Goal: Transaction & Acquisition: Download file/media

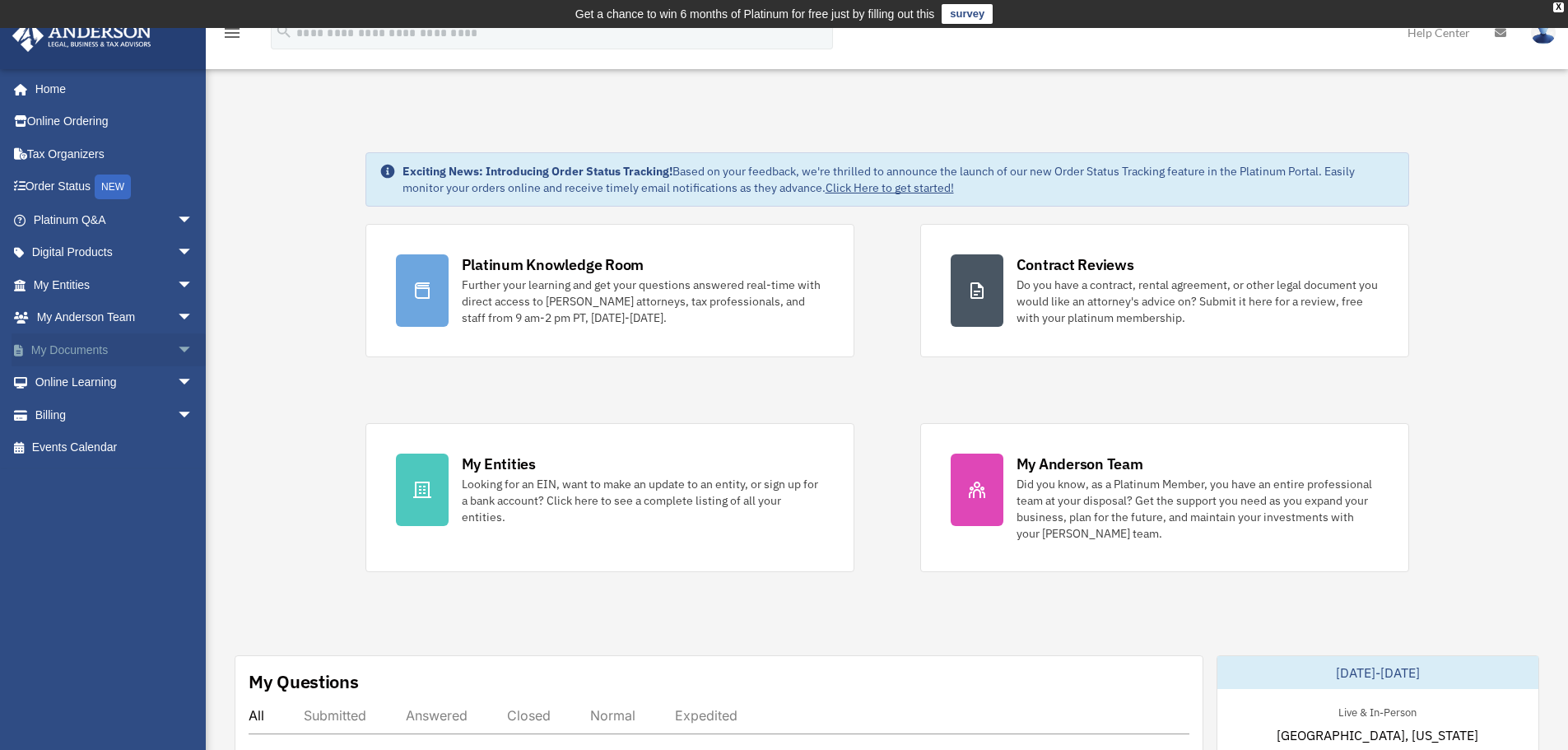
click at [177, 343] on span "arrow_drop_down" at bounding box center [193, 350] width 33 height 34
click at [86, 444] on link "Forms Library" at bounding box center [121, 448] width 195 height 33
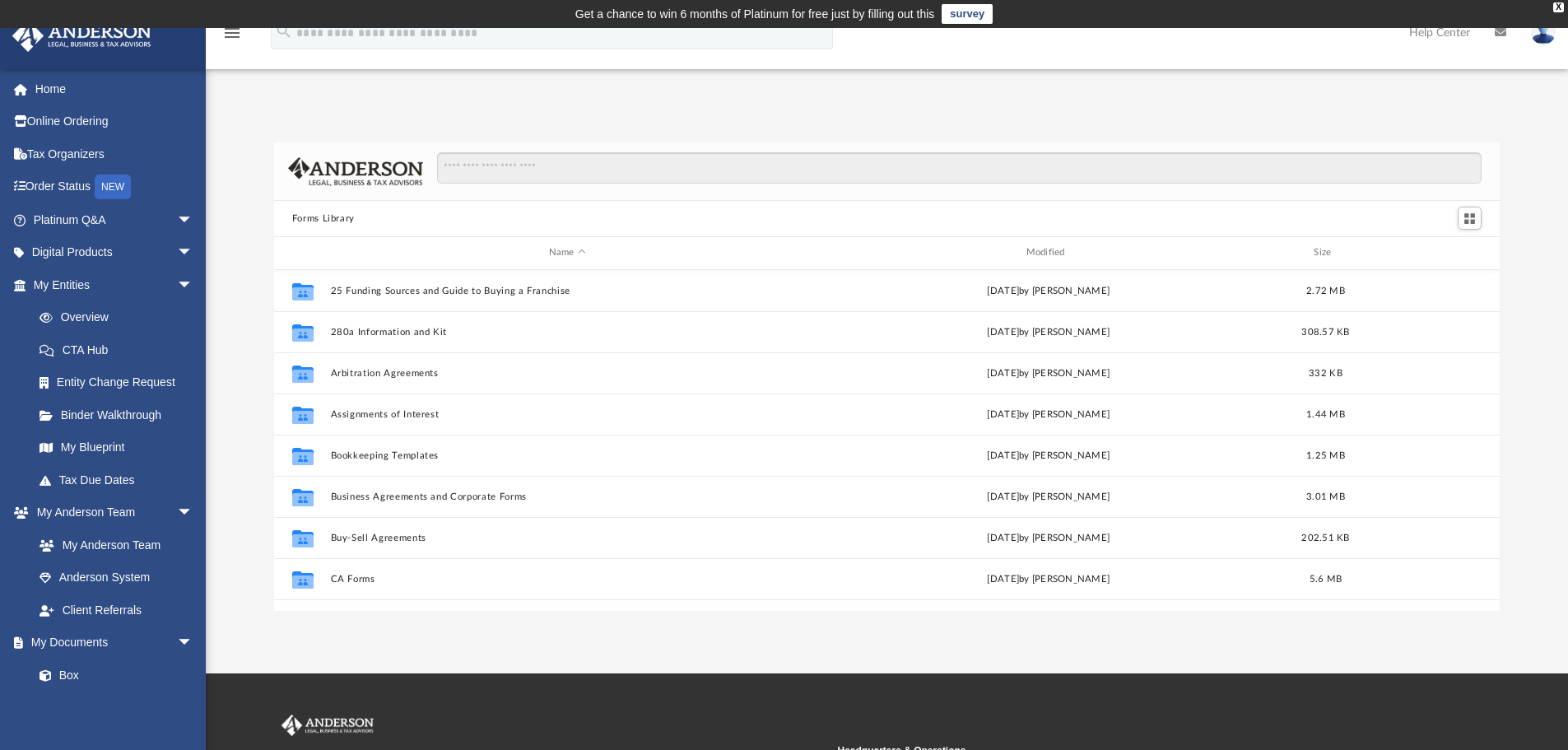
scroll to position [363, 1214]
click at [735, 180] on input "Search files and folders" at bounding box center [959, 167] width 1045 height 31
type input "**********"
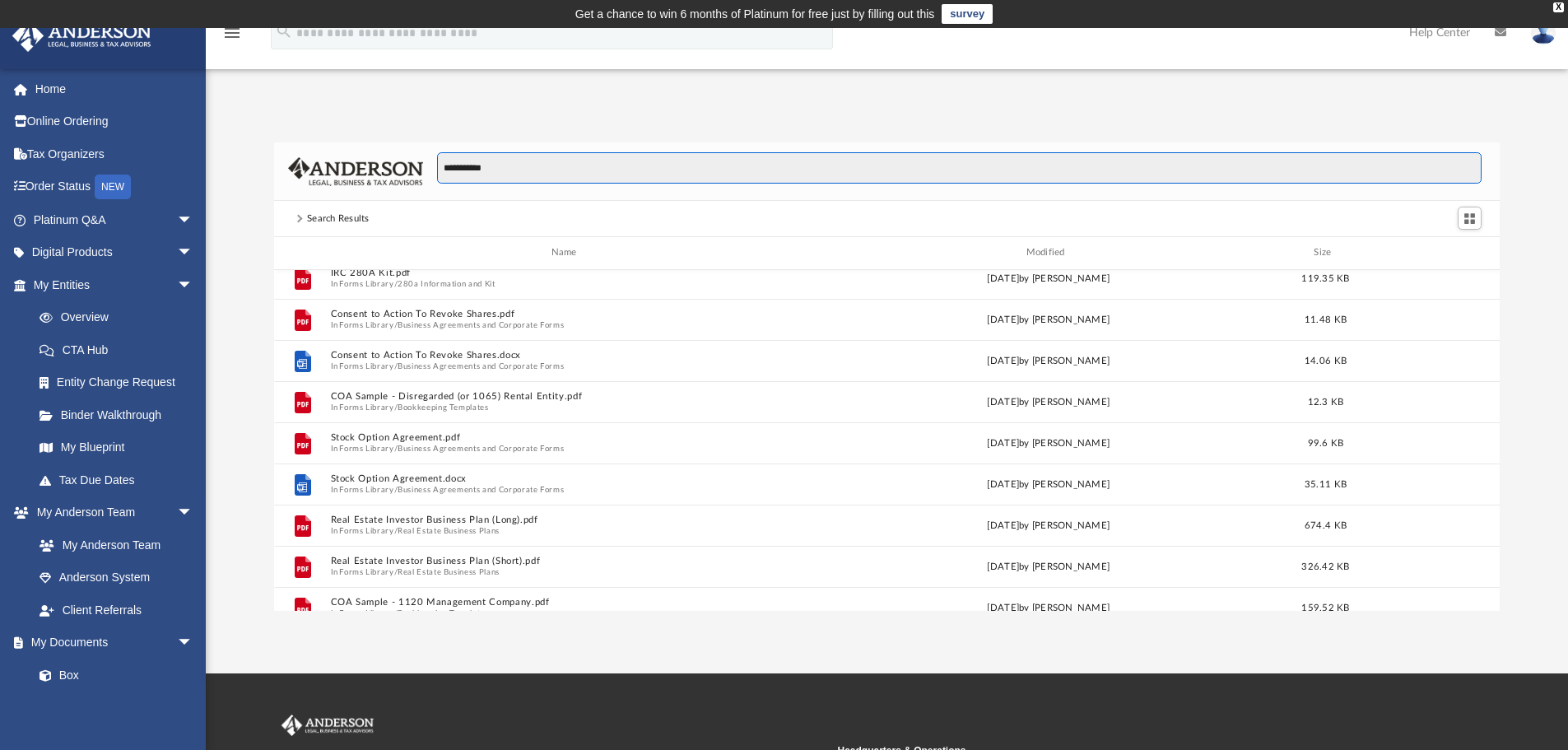
scroll to position [164, 0]
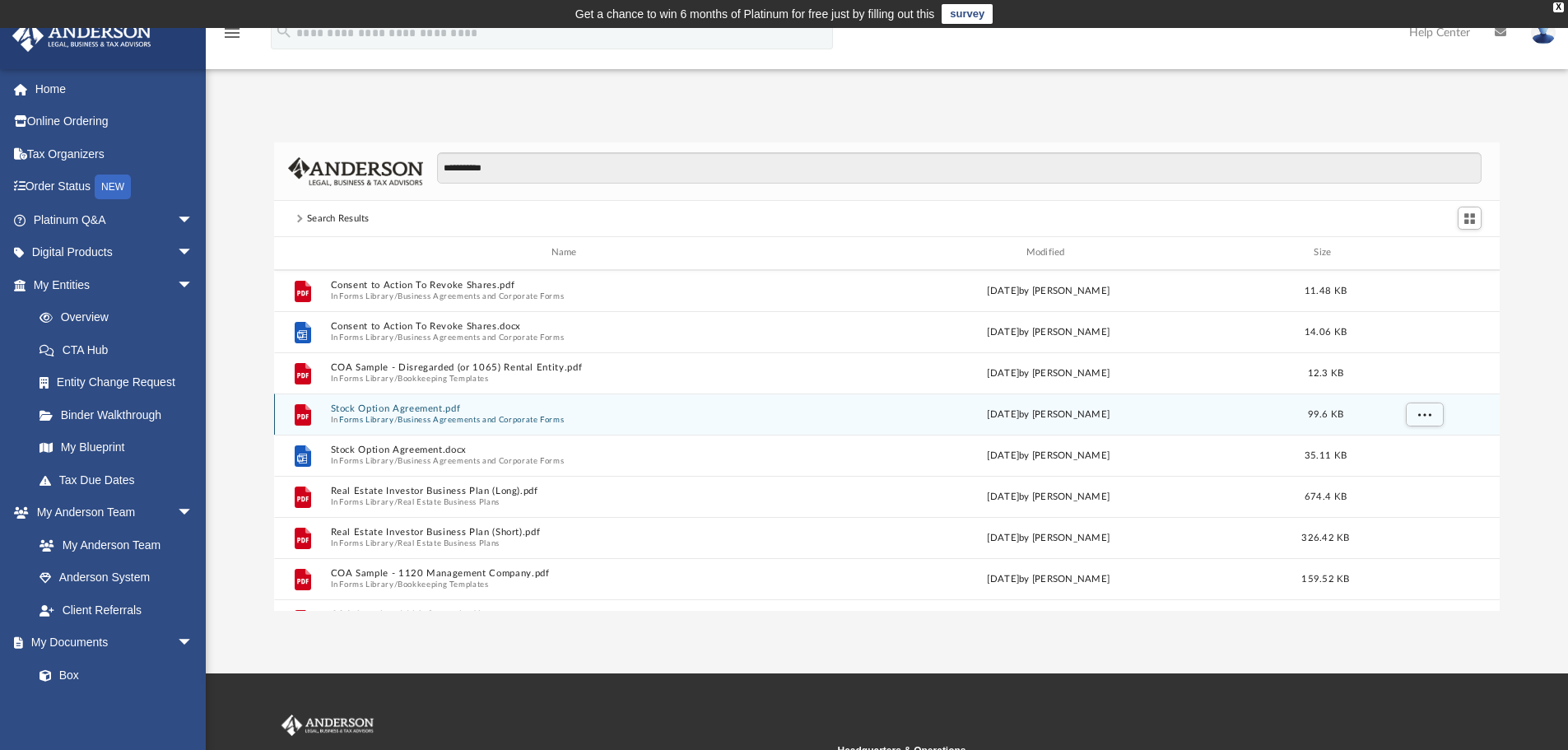
click at [439, 407] on button "Stock Option Agreement.pdf" at bounding box center [568, 409] width 474 height 11
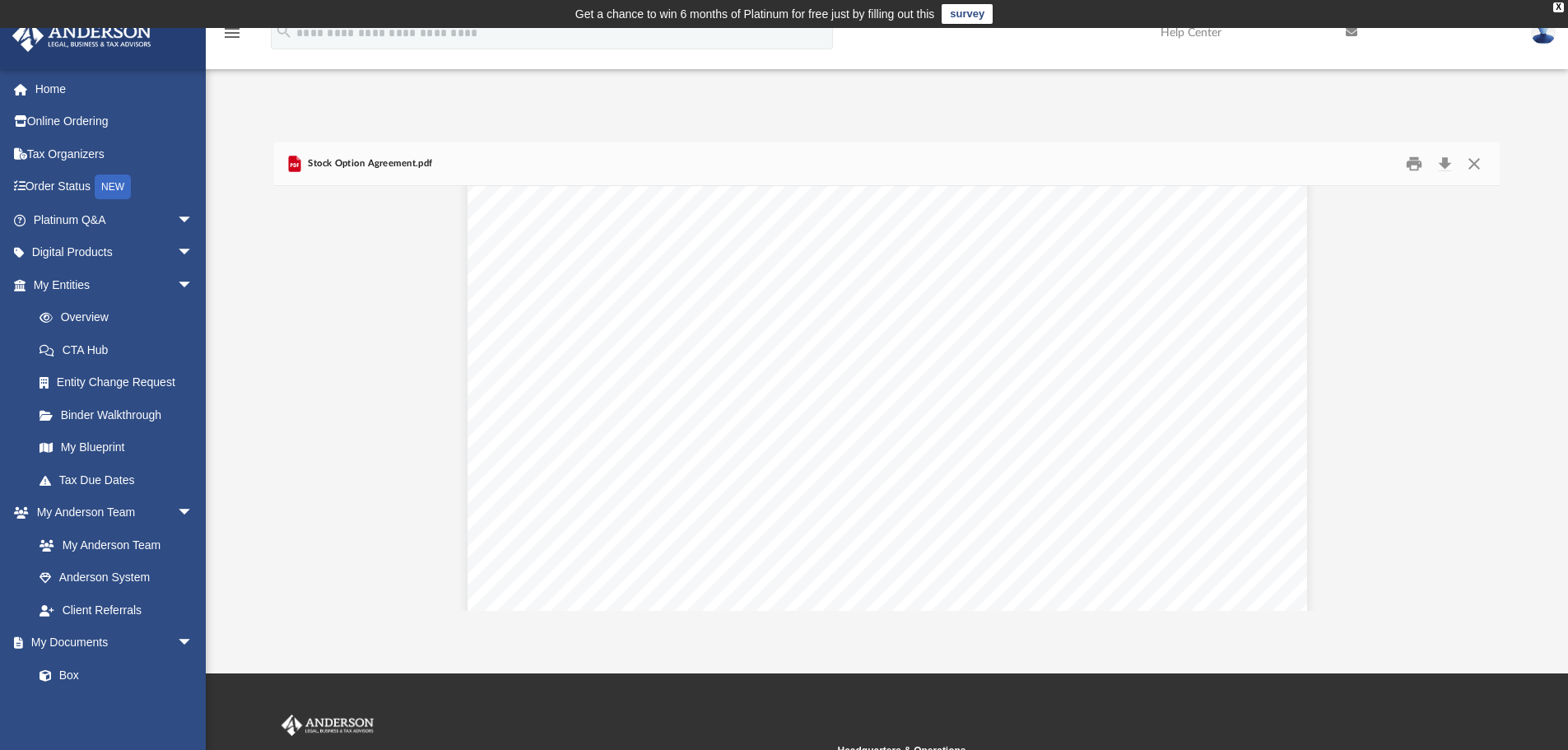
scroll to position [906, 0]
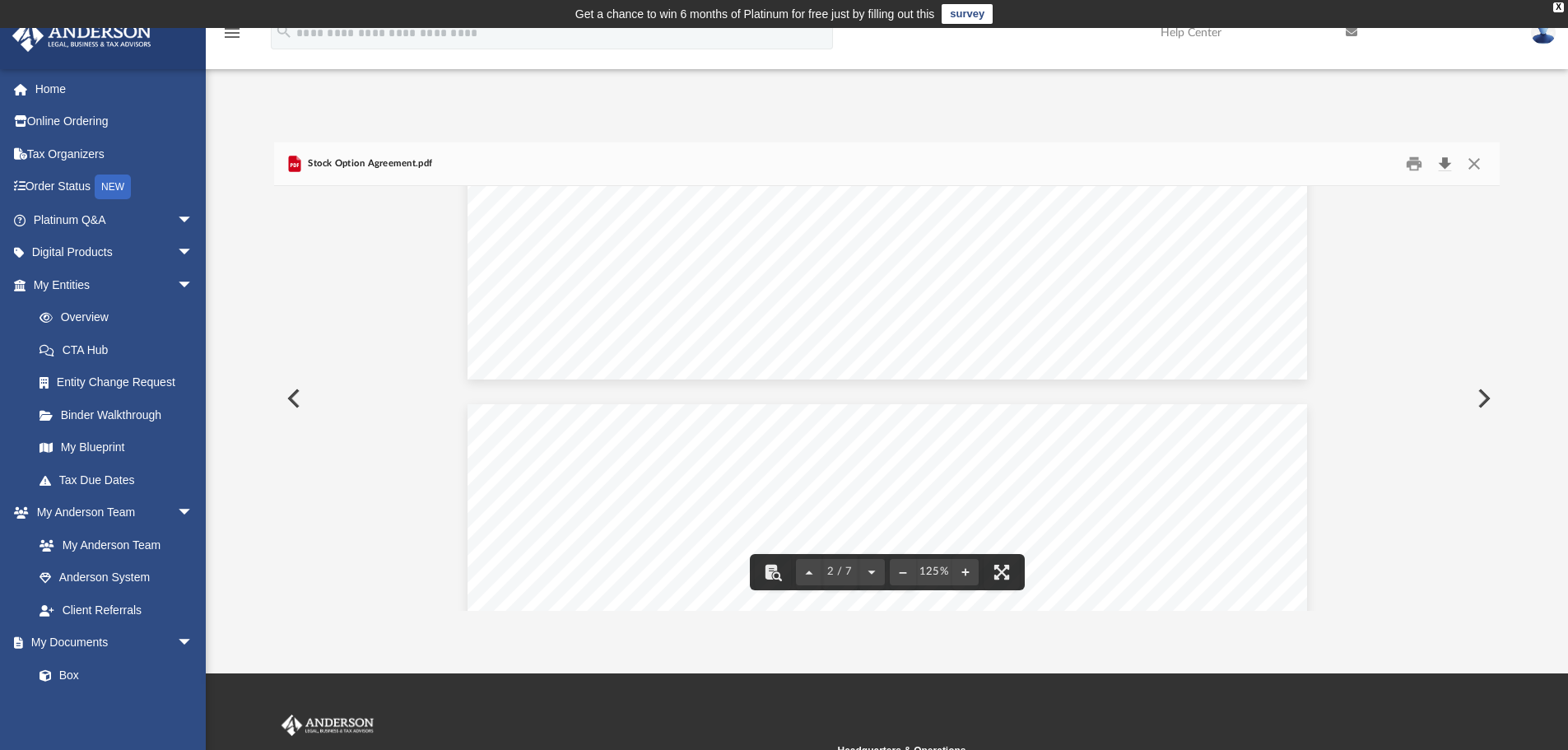
click at [1445, 168] on button "Download" at bounding box center [1445, 164] width 29 height 26
click at [1474, 163] on button "Close" at bounding box center [1474, 164] width 29 height 26
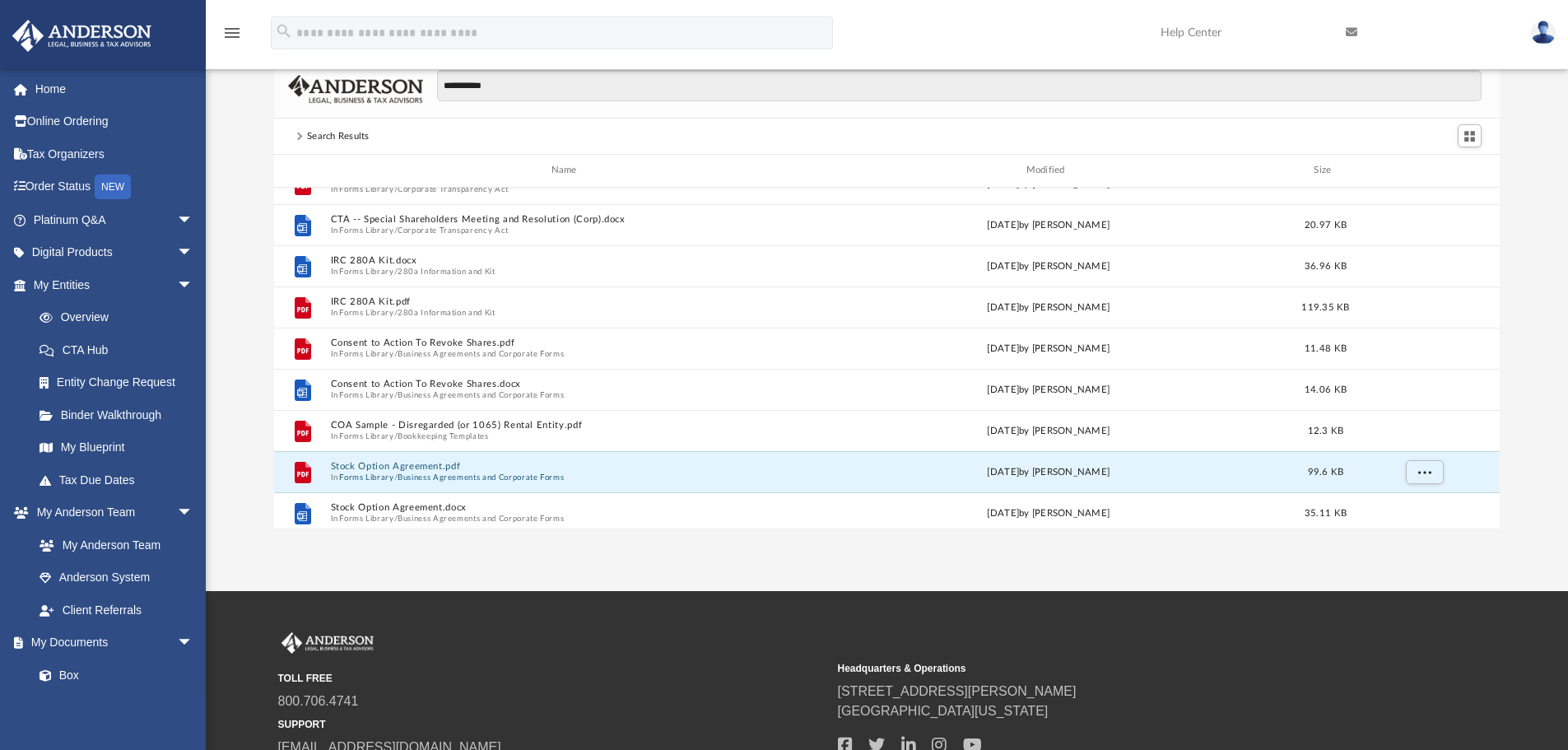
scroll to position [0, 0]
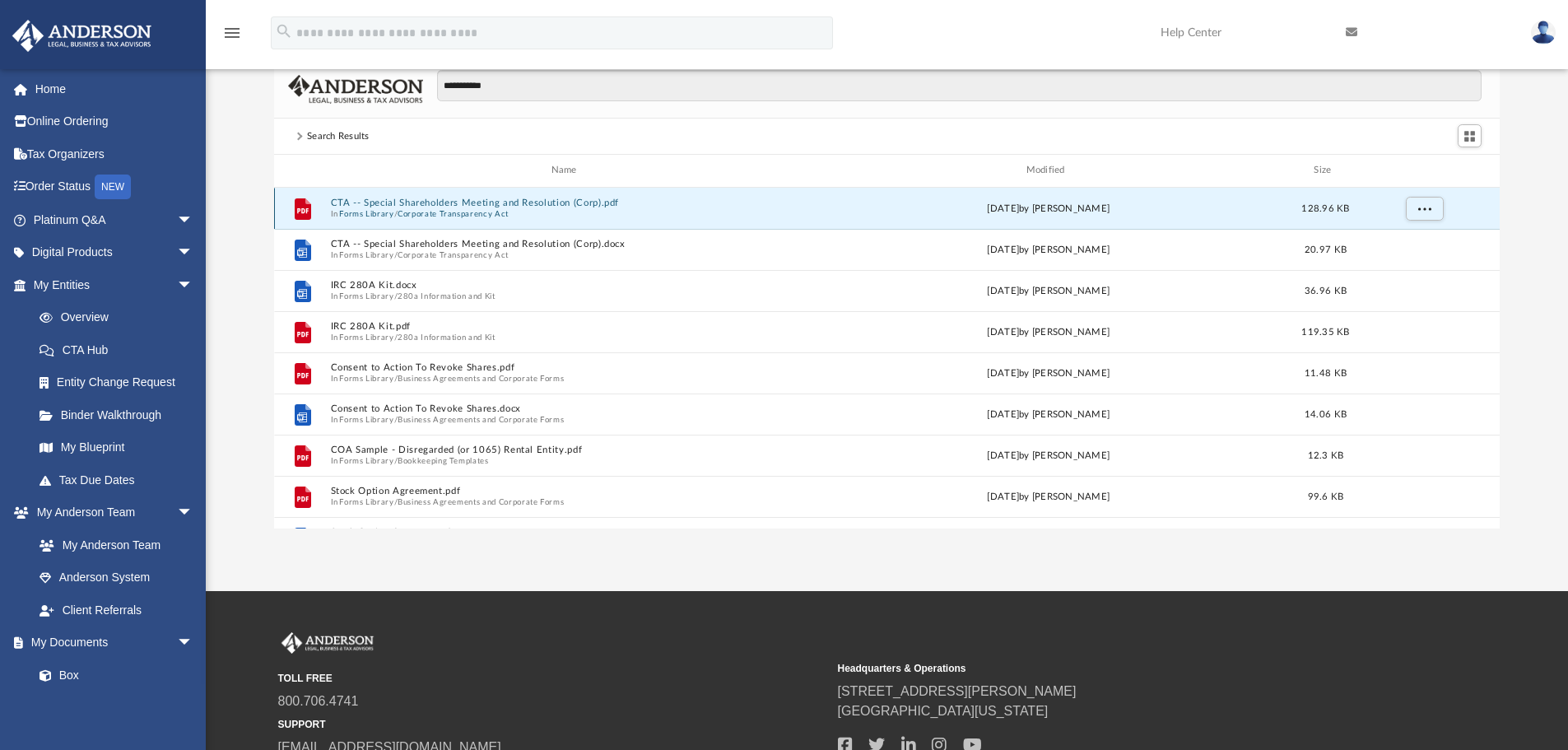
click at [467, 203] on button "CTA -- Special Shareholders Meeting and Resolution (Corp).pdf" at bounding box center [568, 203] width 474 height 11
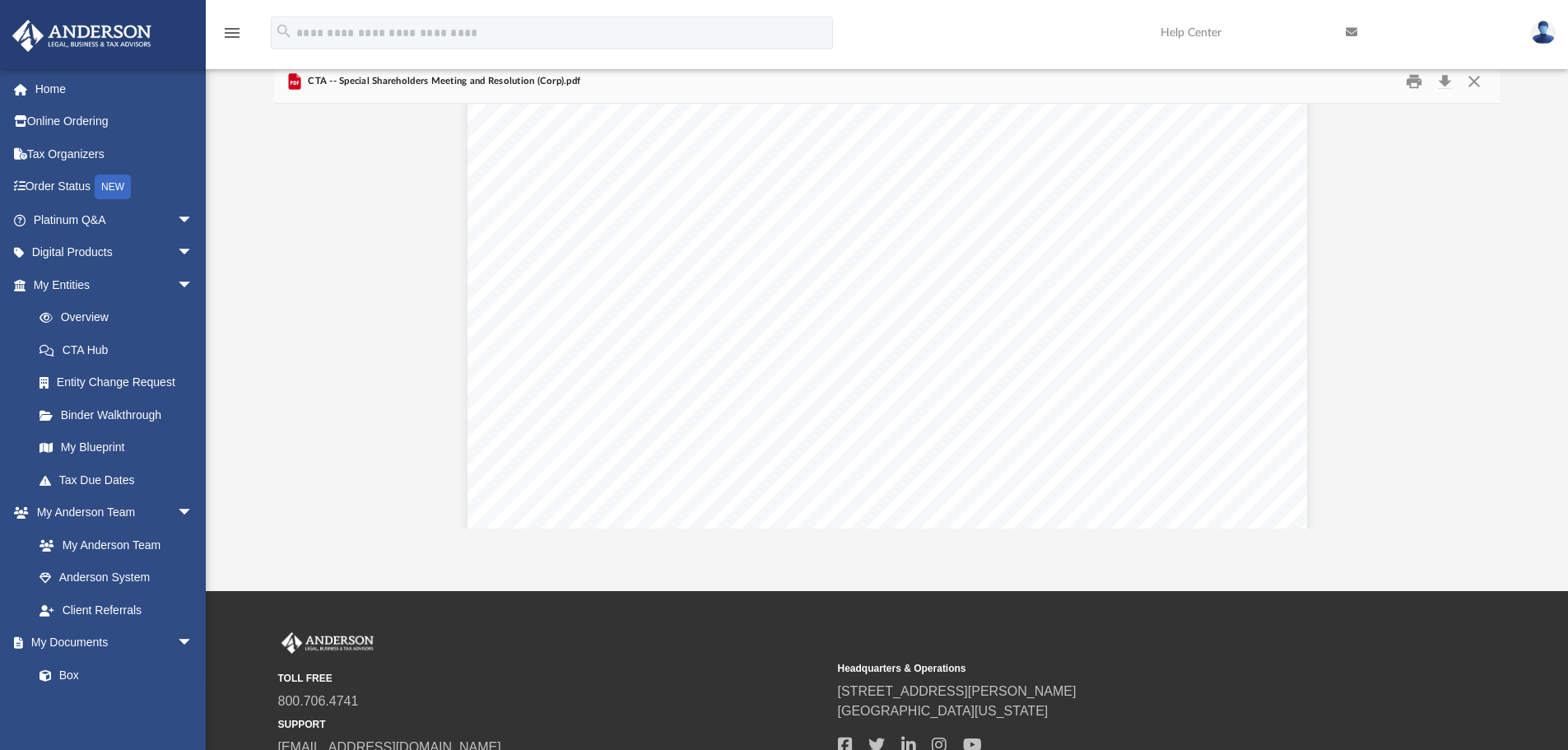
scroll to position [577, 0]
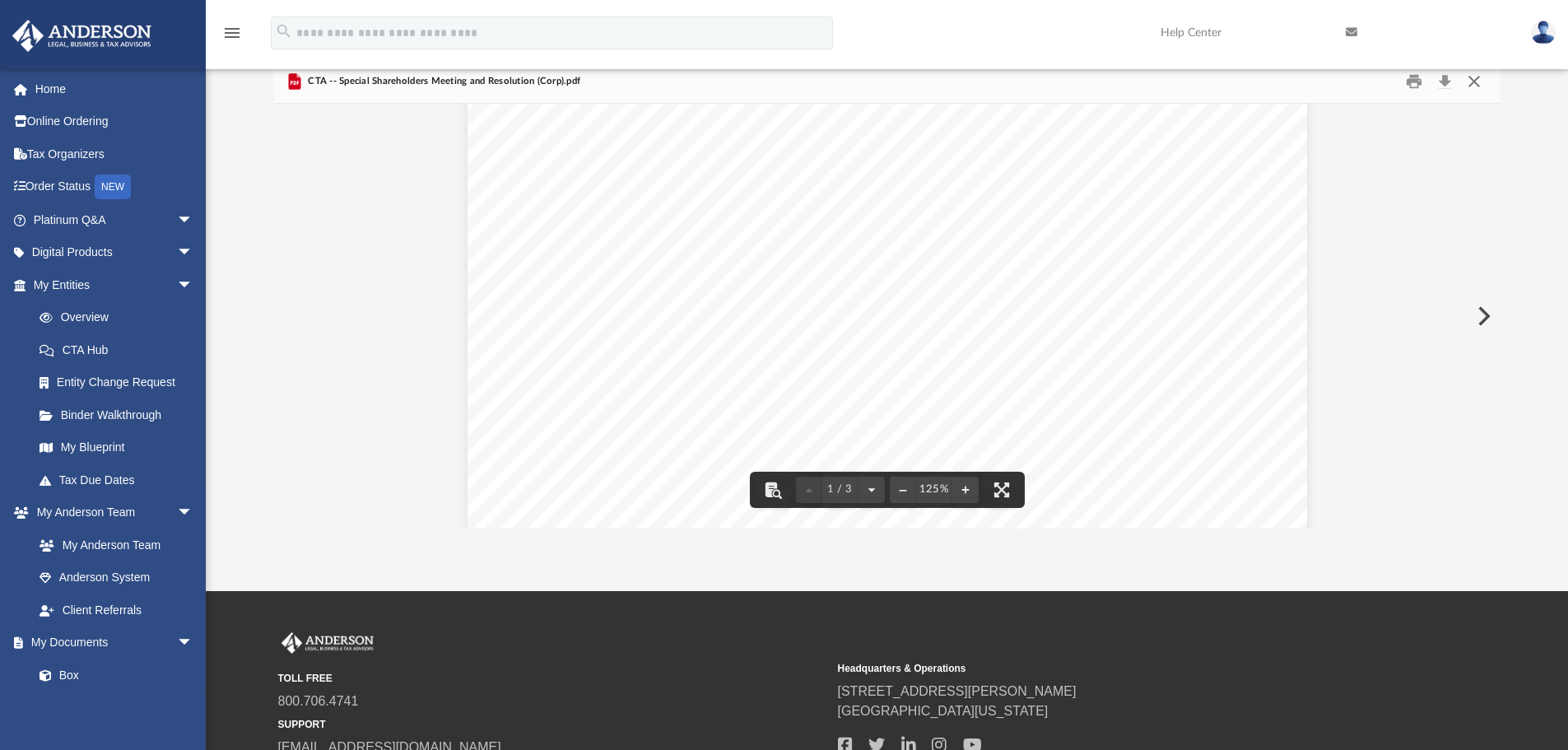
click at [1463, 82] on button "Close" at bounding box center [1474, 82] width 29 height 26
